Goal: Task Accomplishment & Management: Use online tool/utility

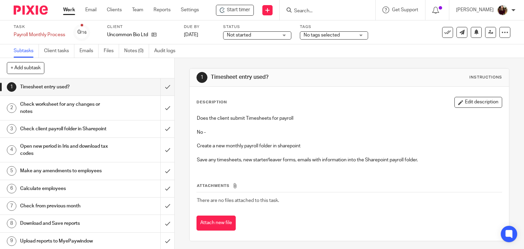
drag, startPoint x: 234, startPoint y: 13, endPoint x: 252, endPoint y: 19, distance: 18.6
click at [234, 13] on span "Start timer" at bounding box center [238, 9] width 23 height 7
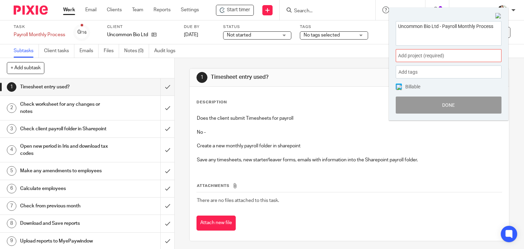
click at [460, 60] on div "Add project (required) :" at bounding box center [449, 55] width 106 height 13
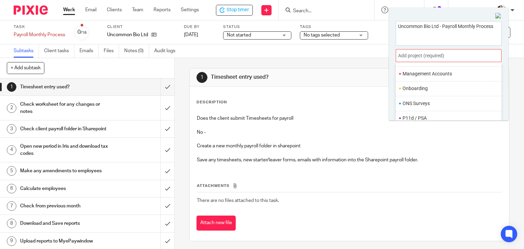
scroll to position [255, 0]
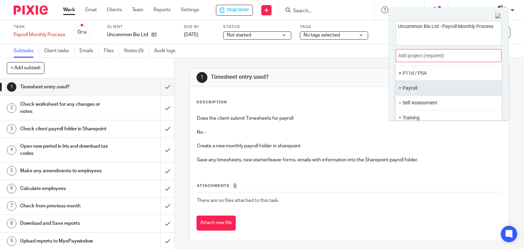
click at [420, 89] on li "Payroll" at bounding box center [446, 88] width 89 height 7
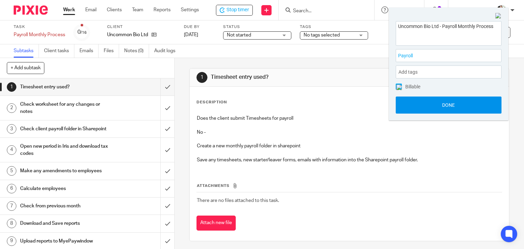
click at [449, 106] on button "Done" at bounding box center [449, 105] width 106 height 17
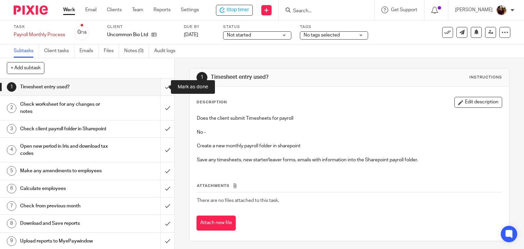
click at [161, 86] on input "submit" at bounding box center [87, 86] width 174 height 17
click at [321, 13] on input "Search" at bounding box center [323, 11] width 61 height 6
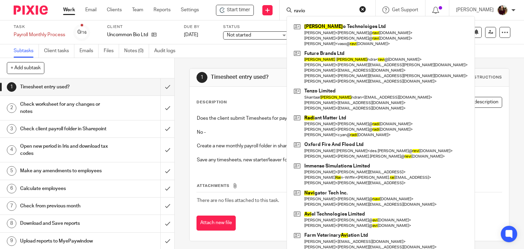
type input "ravio"
click button "submit" at bounding box center [0, 0] width 0 height 0
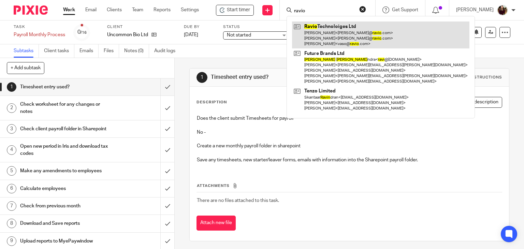
click at [319, 31] on link at bounding box center [380, 34] width 177 height 27
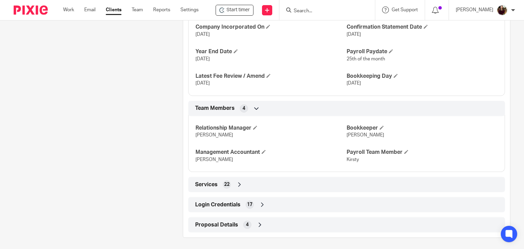
scroll to position [468, 0]
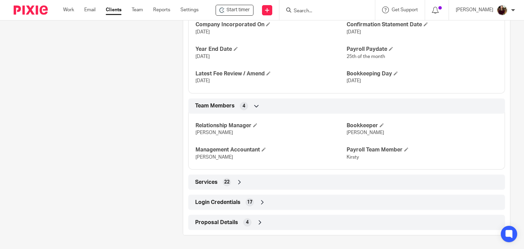
click at [222, 201] on span "Login Credentials" at bounding box center [217, 202] width 45 height 7
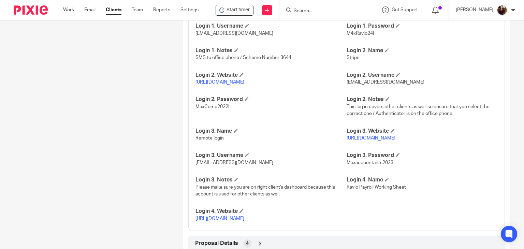
scroll to position [724, 0]
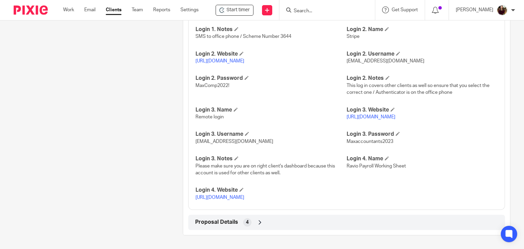
click at [222, 194] on p "https://docs.google.com/spreadsheets/d/1MmGupC6uz4GF4Mm7BsAphGnm9OQlUj2A-Ou5aw5…" at bounding box center [270, 197] width 151 height 7
click at [224, 195] on link "https://docs.google.com/spreadsheets/d/1MmGupC6uz4GF4Mm7BsAphGnm9OQlUj2A-Ou5aw5…" at bounding box center [219, 197] width 49 height 5
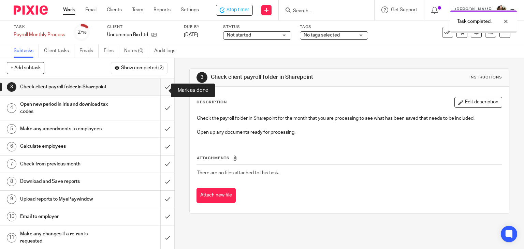
click at [159, 90] on input "submit" at bounding box center [87, 86] width 174 height 17
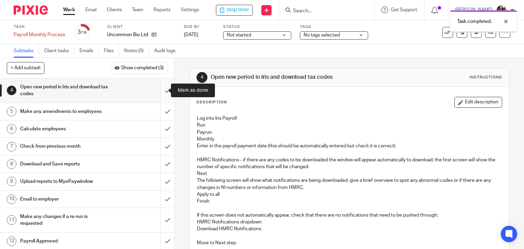
click at [161, 93] on input "submit" at bounding box center [87, 90] width 174 height 24
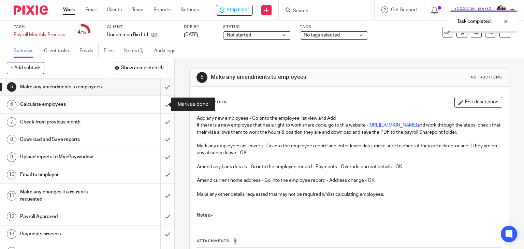
click at [164, 88] on input "submit" at bounding box center [87, 86] width 174 height 17
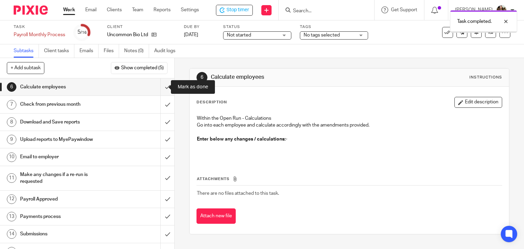
click at [162, 91] on input "submit" at bounding box center [87, 86] width 174 height 17
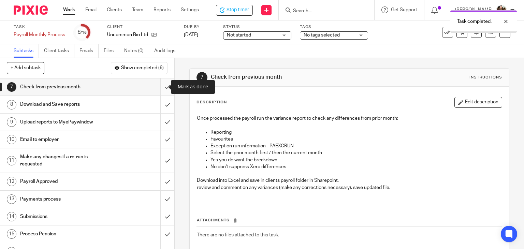
click at [160, 89] on input "submit" at bounding box center [87, 86] width 174 height 17
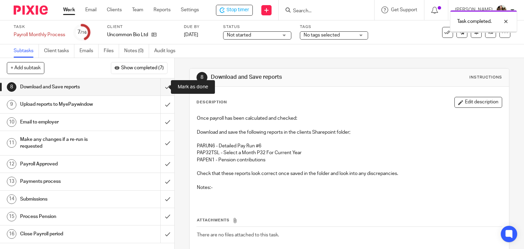
click at [160, 89] on input "submit" at bounding box center [87, 86] width 174 height 17
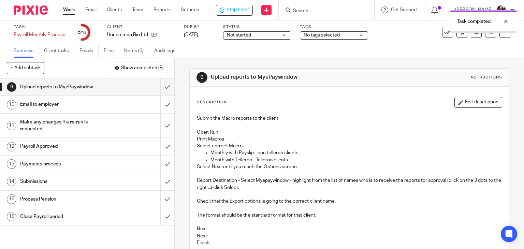
click at [366, 34] on div "No tags selected" at bounding box center [334, 35] width 68 height 8
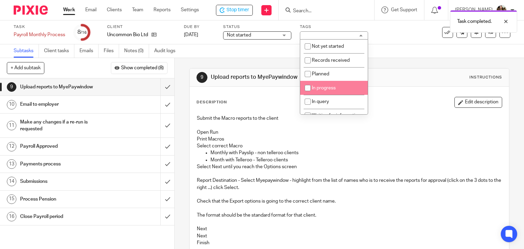
scroll to position [34, 0]
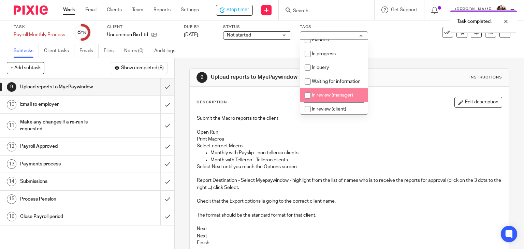
click at [327, 101] on li "In review (manager)" at bounding box center [334, 95] width 68 height 14
click at [326, 98] on span "In review (manager)" at bounding box center [332, 95] width 41 height 5
checkbox input "false"
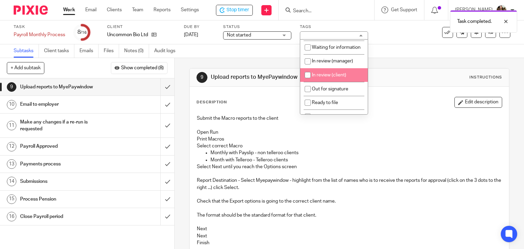
click at [334, 80] on li "In review (client)" at bounding box center [334, 75] width 68 height 14
checkbox input "true"
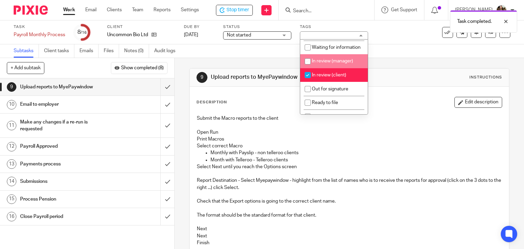
click at [388, 42] on div "Task Payroll Monthly Process Save Payroll Monthly Process 8 /16 Client Uncommon…" at bounding box center [262, 32] width 524 height 24
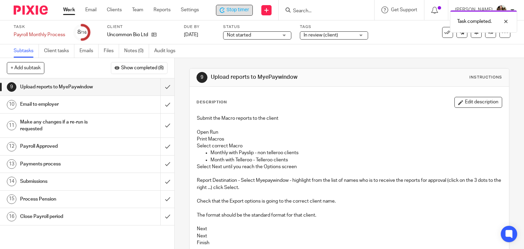
click at [246, 10] on span "Stop timer" at bounding box center [237, 9] width 23 height 7
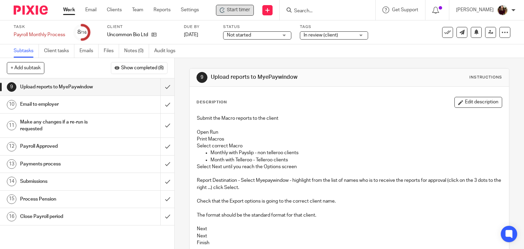
click at [309, 14] on form at bounding box center [329, 10] width 73 height 9
click at [311, 12] on input "Search" at bounding box center [323, 11] width 61 height 6
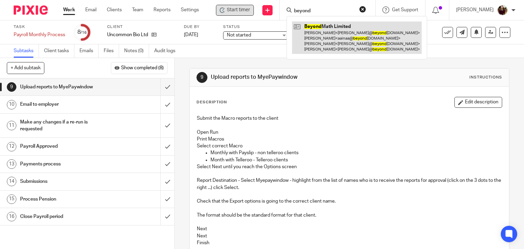
type input "beyond"
click at [328, 28] on link at bounding box center [357, 37] width 130 height 32
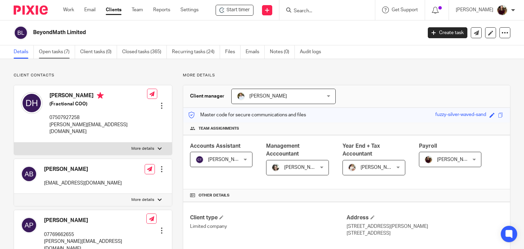
click at [50, 50] on link "Open tasks (7)" at bounding box center [57, 51] width 36 height 13
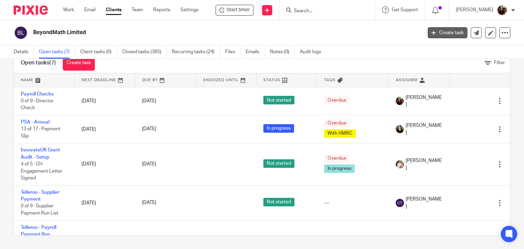
click at [442, 34] on link "Create task" at bounding box center [448, 32] width 40 height 11
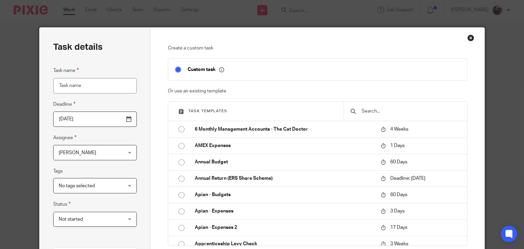
click at [363, 108] on input "text" at bounding box center [410, 111] width 99 height 8
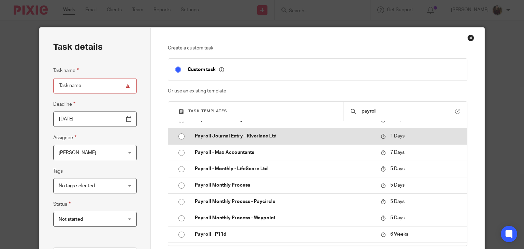
scroll to position [273, 0]
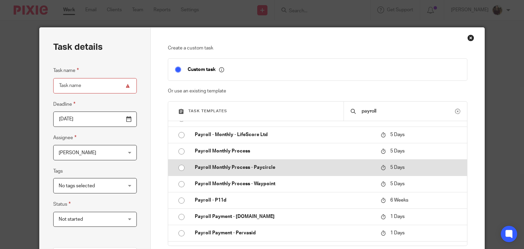
type input "payroll"
click at [252, 168] on p "Payroll Monthly Process - Paycircle" at bounding box center [284, 167] width 179 height 7
type input "2025-08-25"
type input "Payroll Monthly Process - Paycircle"
checkbox input "false"
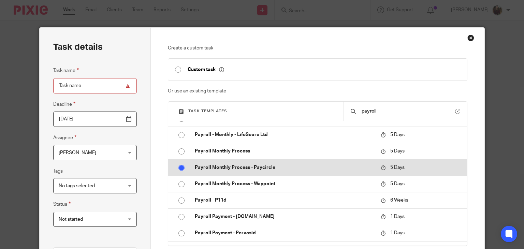
radio input "true"
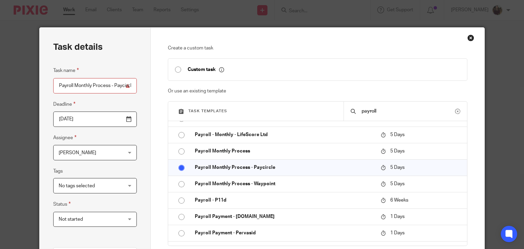
scroll to position [136, 0]
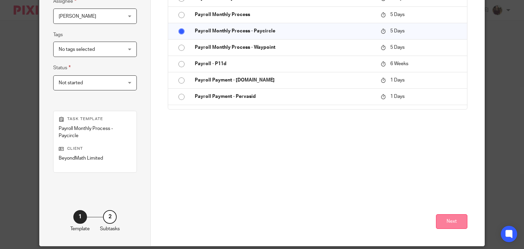
click at [449, 216] on button "Next" at bounding box center [451, 221] width 31 height 15
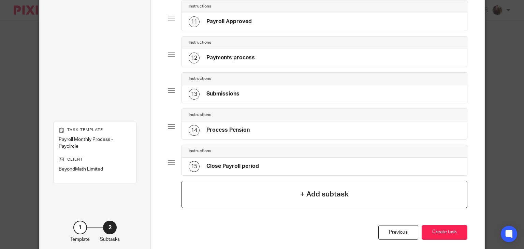
scroll to position [456, 0]
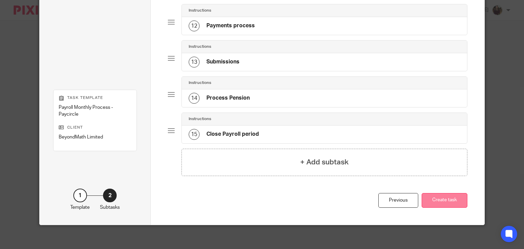
click at [438, 195] on button "Create task" at bounding box center [445, 200] width 46 height 15
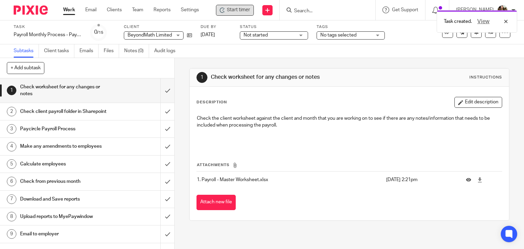
click at [249, 10] on span "Start timer" at bounding box center [238, 9] width 23 height 7
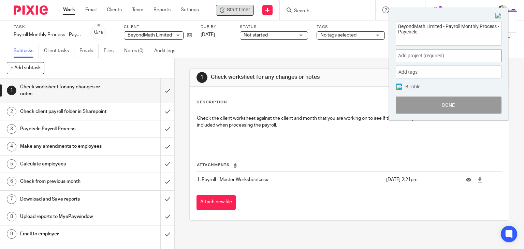
click at [449, 56] on span "Add project (required) :" at bounding box center [441, 55] width 86 height 7
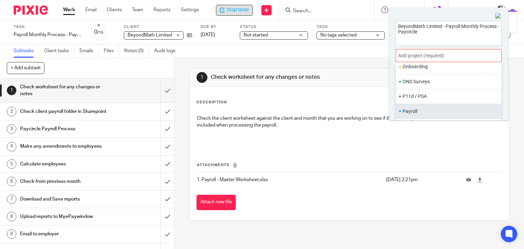
scroll to position [255, 0]
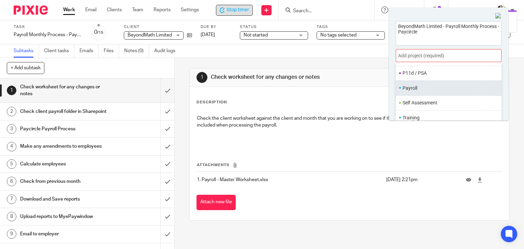
click at [407, 88] on li "Payroll" at bounding box center [446, 88] width 89 height 7
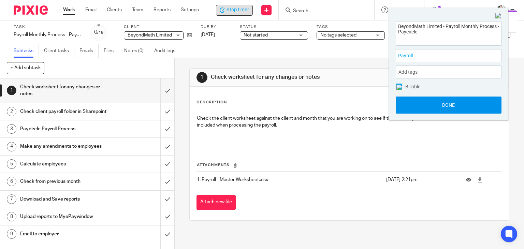
click at [438, 103] on button "Done" at bounding box center [449, 105] width 106 height 17
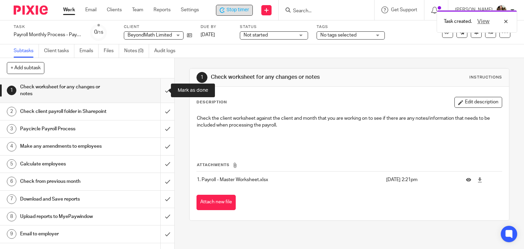
click at [157, 90] on input "submit" at bounding box center [87, 90] width 174 height 24
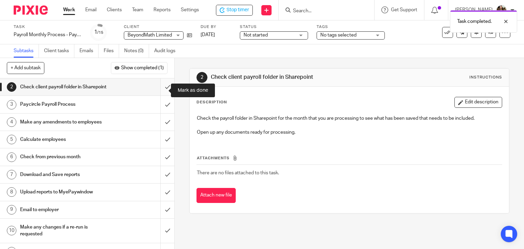
click at [161, 92] on input "submit" at bounding box center [87, 86] width 174 height 17
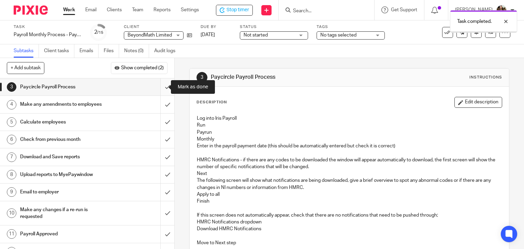
click at [161, 87] on input "submit" at bounding box center [87, 86] width 174 height 17
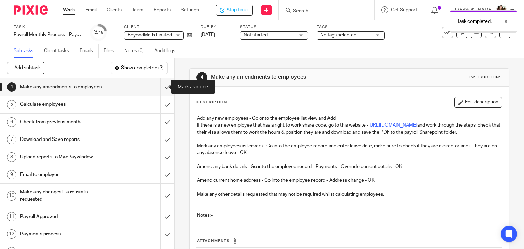
click at [159, 88] on input "submit" at bounding box center [87, 86] width 174 height 17
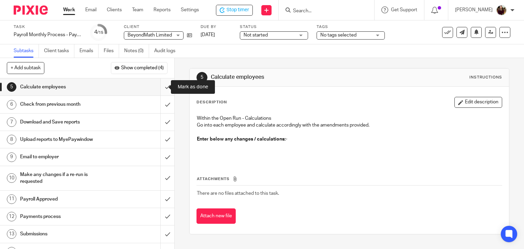
click at [162, 88] on input "submit" at bounding box center [87, 86] width 174 height 17
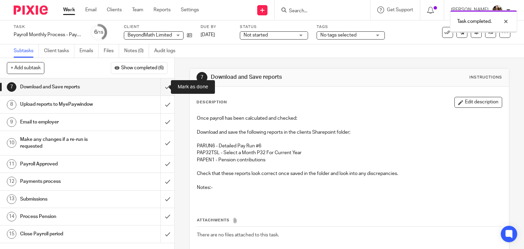
click at [162, 89] on input "submit" at bounding box center [87, 86] width 174 height 17
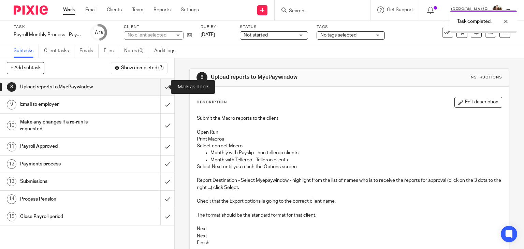
click at [161, 89] on input "submit" at bounding box center [87, 86] width 174 height 17
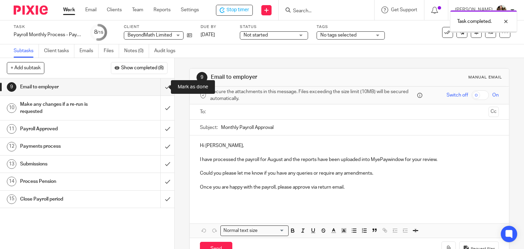
click at [159, 88] on input "submit" at bounding box center [87, 86] width 174 height 17
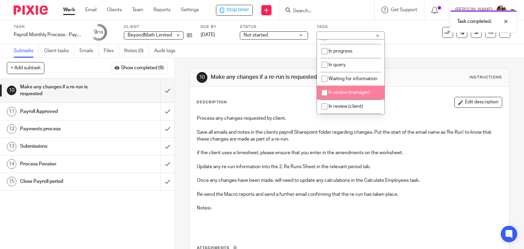
scroll to position [68, 0]
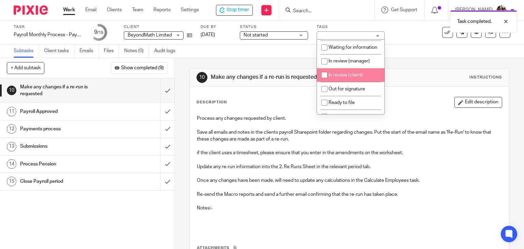
drag, startPoint x: 353, startPoint y: 84, endPoint x: 403, endPoint y: 51, distance: 58.9
click at [353, 77] on span "In review (client)" at bounding box center [345, 75] width 34 height 5
checkbox input "true"
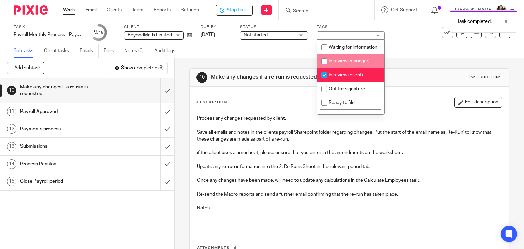
click at [413, 44] on div "Task Payroll Monthly Process - Paycircle Save Payroll Monthly Process - Paycirc…" at bounding box center [262, 32] width 524 height 24
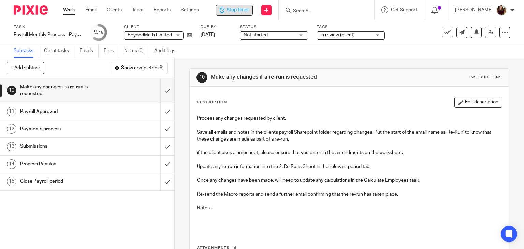
click at [238, 11] on span "Stop timer" at bounding box center [237, 9] width 23 height 7
click at [315, 10] on input "Search" at bounding box center [323, 11] width 61 height 6
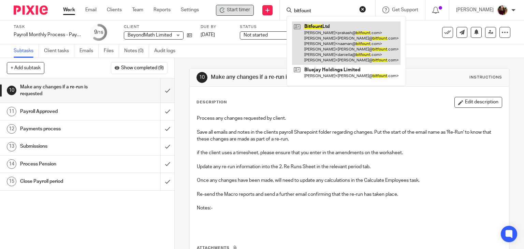
type input "bitfount"
click at [329, 37] on link at bounding box center [346, 42] width 108 height 43
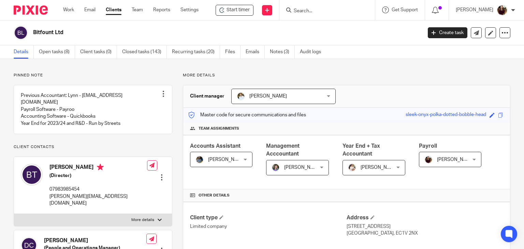
click at [310, 10] on input "Search" at bounding box center [323, 11] width 61 height 6
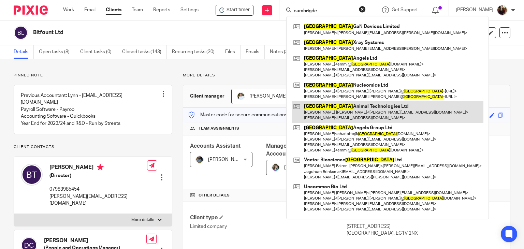
type input "cambrigde"
click at [360, 111] on link at bounding box center [388, 111] width 192 height 21
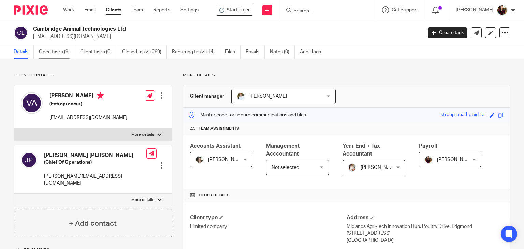
click at [47, 49] on link "Open tasks (9)" at bounding box center [57, 51] width 36 height 13
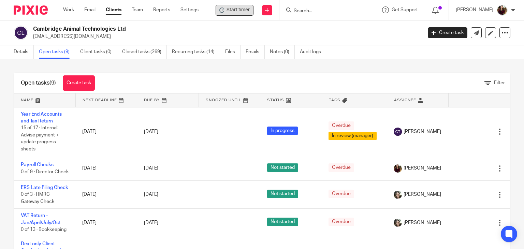
click at [242, 12] on span "Start timer" at bounding box center [237, 9] width 23 height 7
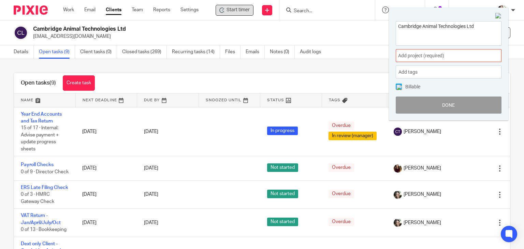
click at [479, 53] on span "Add project (required) :" at bounding box center [441, 55] width 86 height 7
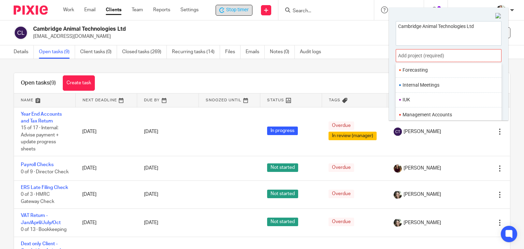
scroll to position [239, 0]
drag, startPoint x: 426, startPoint y: 102, endPoint x: 447, endPoint y: 108, distance: 22.5
click at [425, 103] on li "Payroll" at bounding box center [446, 104] width 89 height 7
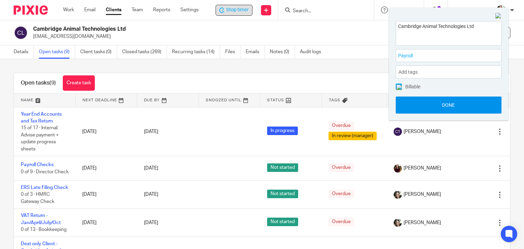
click at [450, 104] on button "Done" at bounding box center [449, 105] width 106 height 17
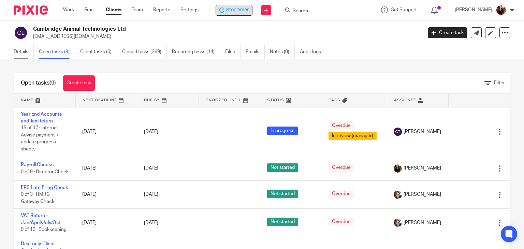
click at [22, 52] on link "Details" at bounding box center [24, 51] width 20 height 13
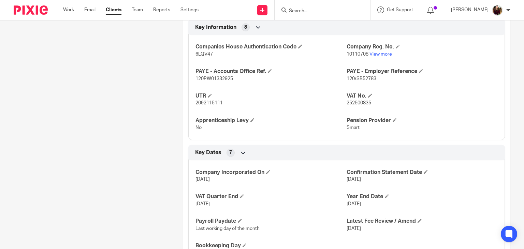
scroll to position [307, 0]
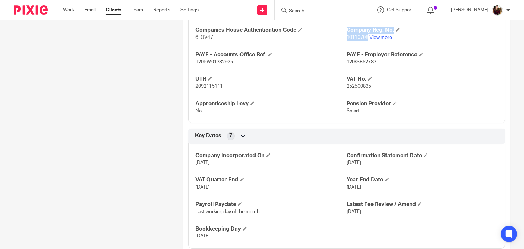
drag, startPoint x: 365, startPoint y: 43, endPoint x: 341, endPoint y: 45, distance: 24.0
click at [342, 45] on div "Companies House Authentication Code 6LQV47 Company Reg. No. 10110708 View more …" at bounding box center [346, 68] width 316 height 110
click at [343, 49] on div "Companies House Authentication Code 6LQV47 Company Reg. No. 10110708 View more …" at bounding box center [346, 68] width 316 height 110
drag, startPoint x: 366, startPoint y: 43, endPoint x: 342, endPoint y: 45, distance: 23.3
click at [347, 41] on p "10110708 View more" at bounding box center [422, 37] width 151 height 7
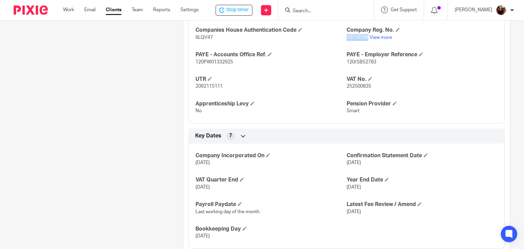
copy span "10110708"
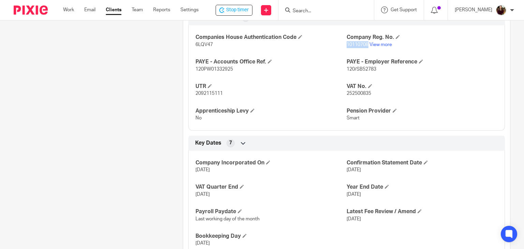
scroll to position [273, 0]
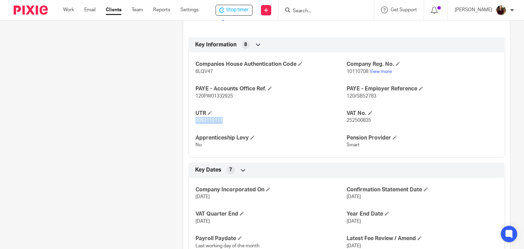
drag, startPoint x: 221, startPoint y: 127, endPoint x: 193, endPoint y: 128, distance: 28.3
click at [193, 128] on div "Companies House Authentication Code 6LQV47 Company Reg. No. 10110708 View more …" at bounding box center [346, 102] width 316 height 110
copy span "2092115111"
click at [239, 14] on div "Stop timer" at bounding box center [234, 10] width 37 height 11
